Goal: Find specific page/section: Find specific page/section

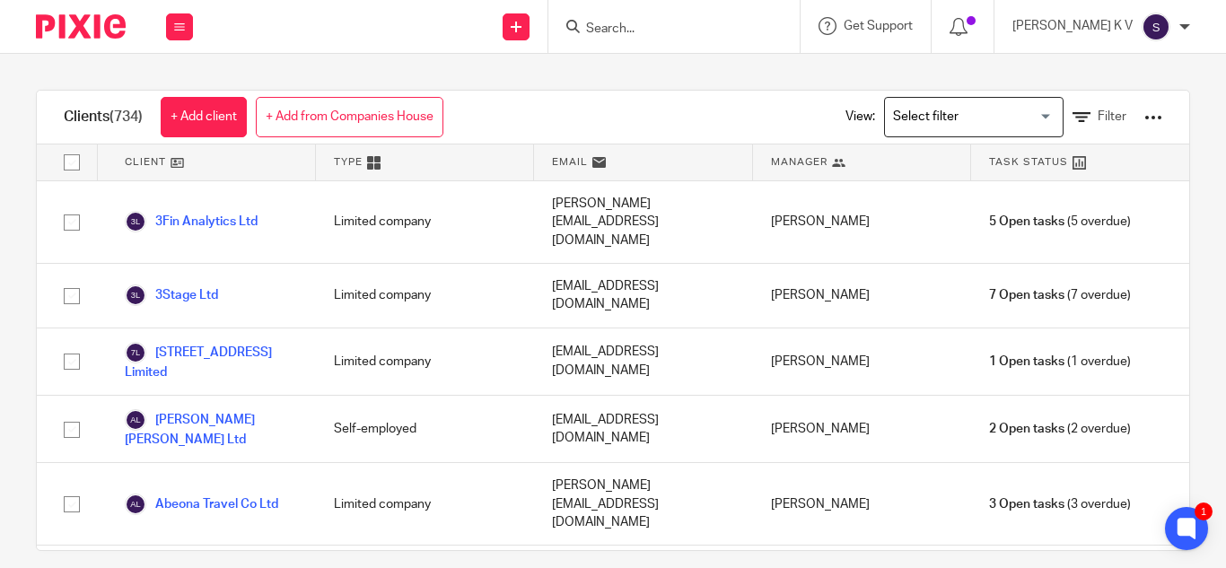
click at [701, 31] on input "Search" at bounding box center [665, 30] width 162 height 16
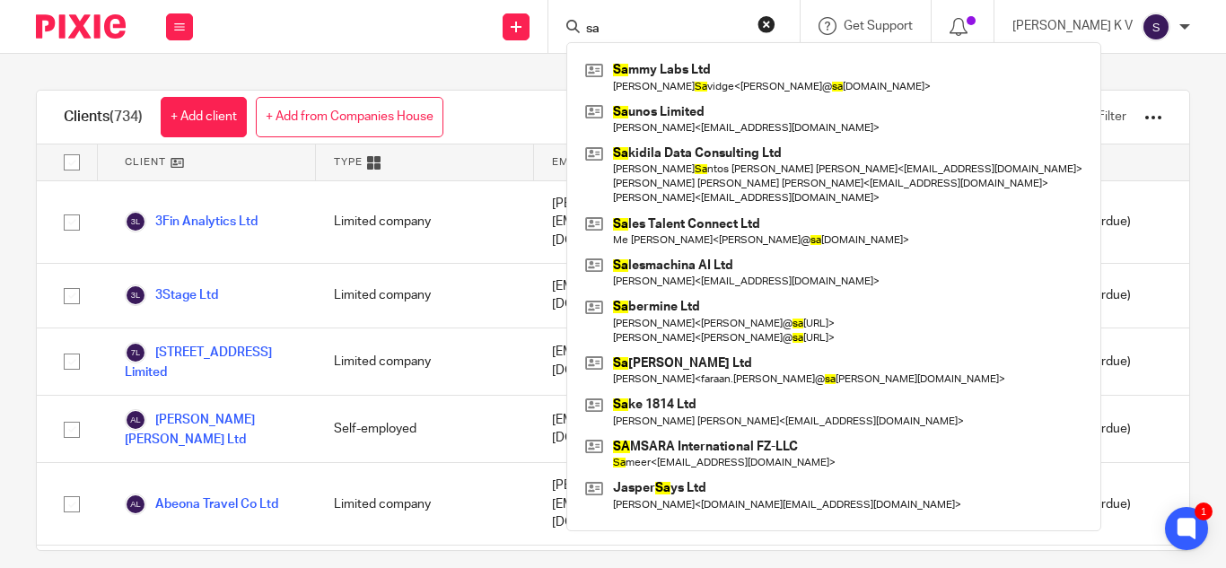
type input "s"
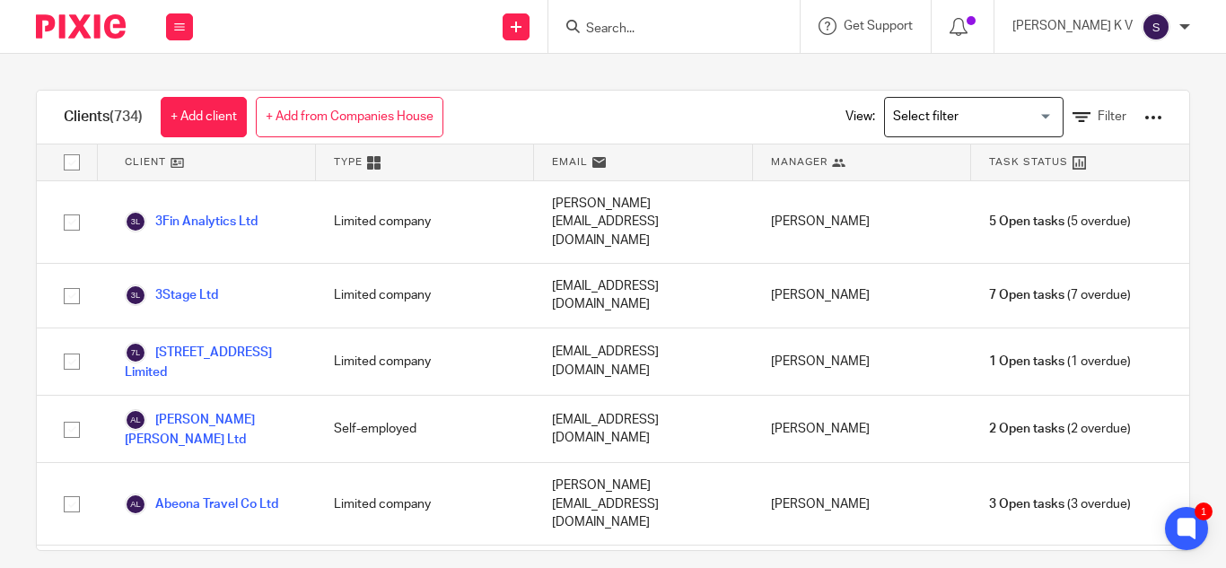
type input "c"
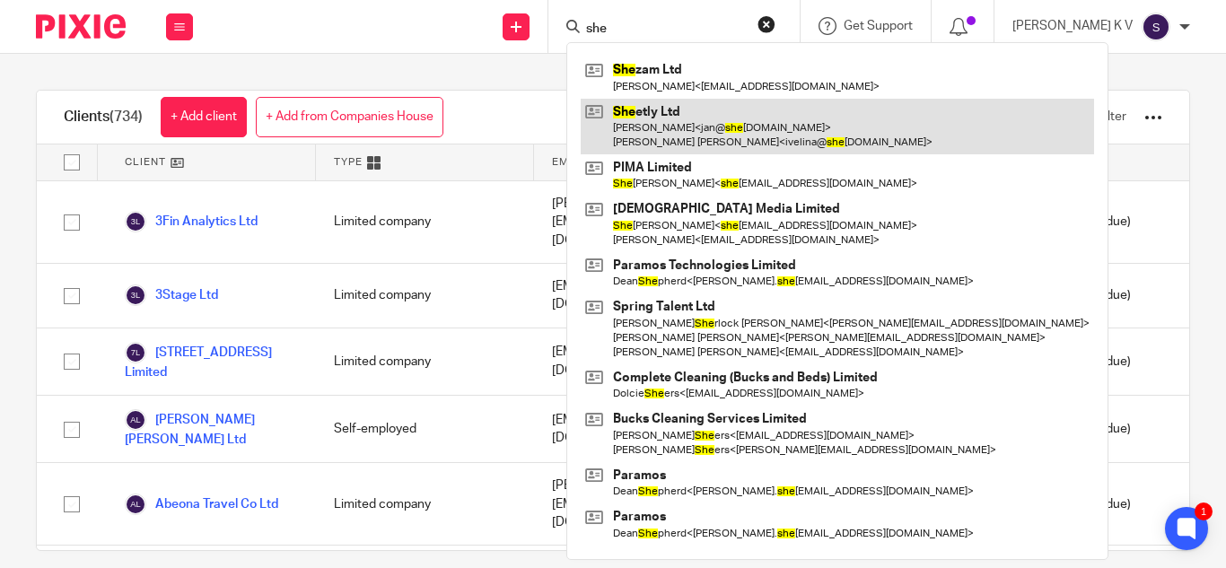
type input "she"
click at [753, 134] on link at bounding box center [837, 127] width 513 height 56
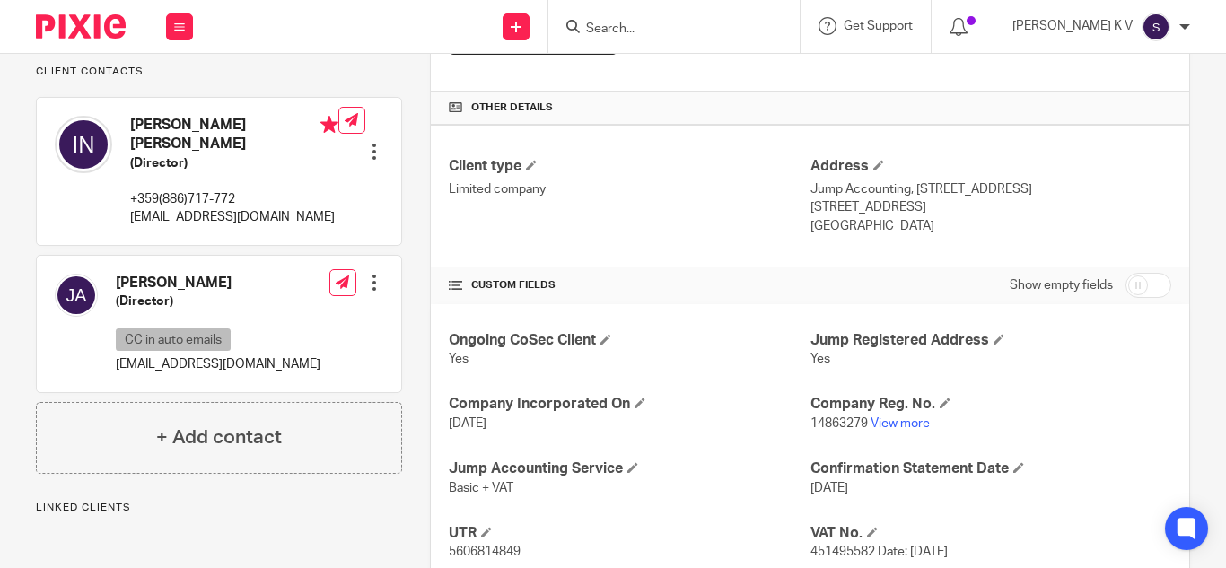
scroll to position [538, 0]
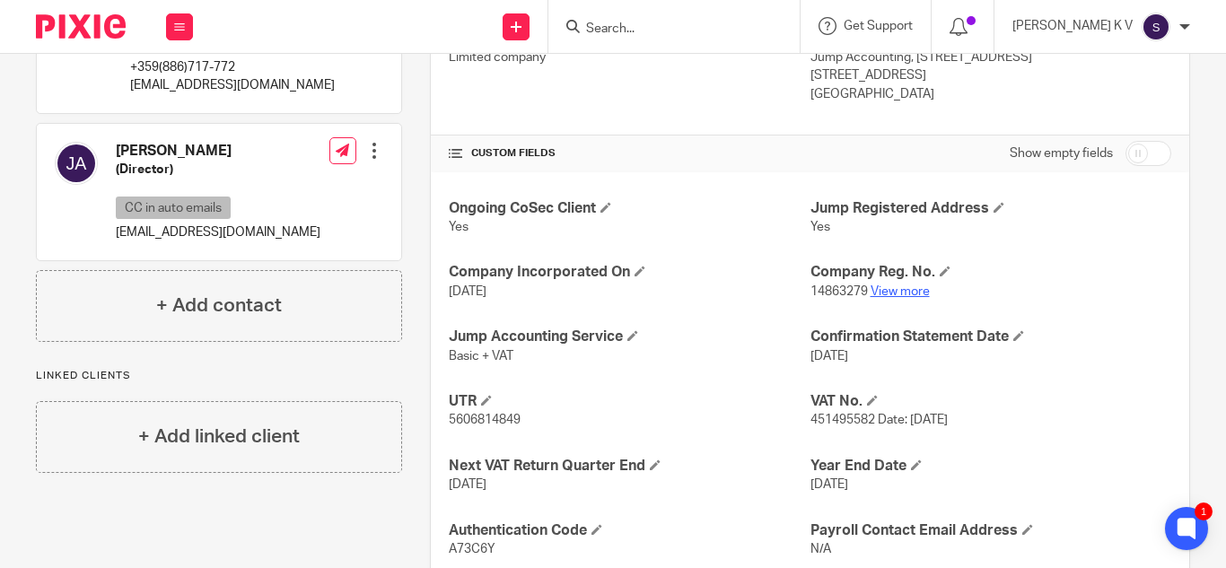
click at [903, 288] on link "View more" at bounding box center [899, 291] width 59 height 13
